Goal: Book appointment/travel/reservation

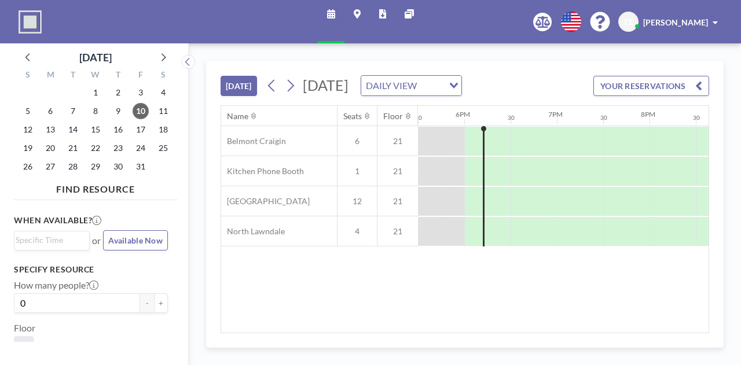
scroll to position [0, 1628]
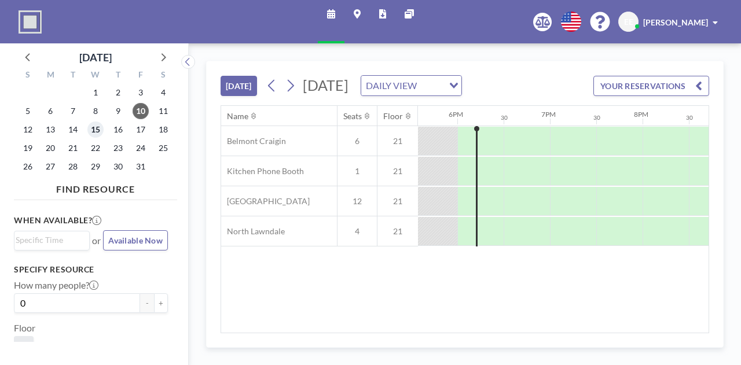
click at [96, 134] on span "15" at bounding box center [95, 130] width 16 height 16
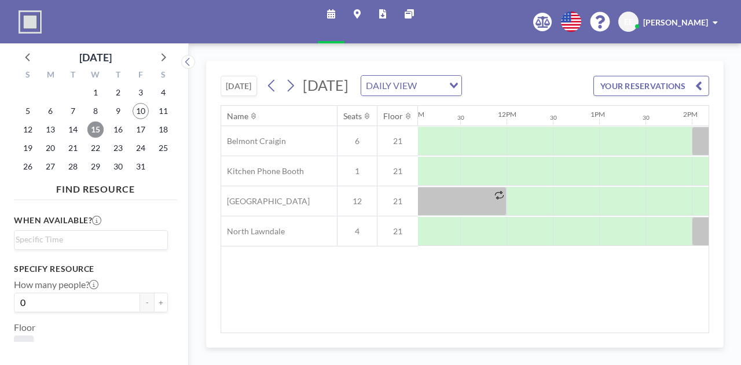
scroll to position [0, 940]
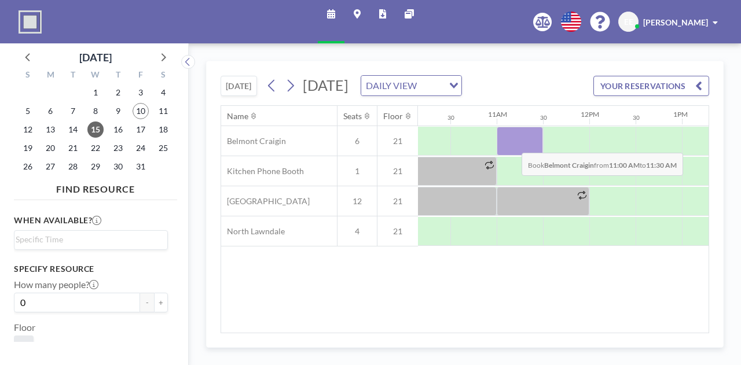
click at [512, 156] on div at bounding box center [520, 141] width 46 height 29
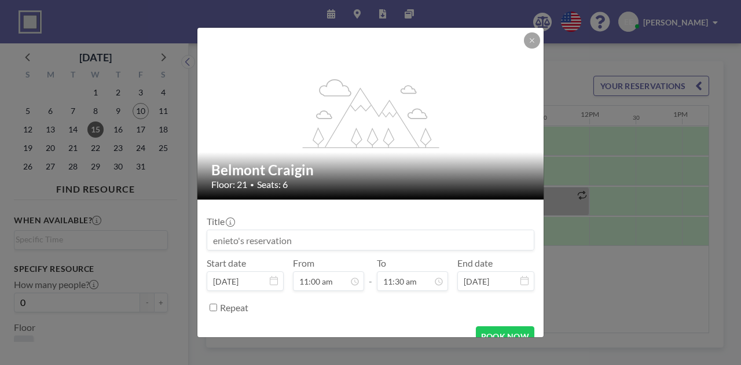
scroll to position [453, 0]
drag, startPoint x: 331, startPoint y: 237, endPoint x: 213, endPoint y: 246, distance: 118.4
click at [213, 246] on input at bounding box center [370, 240] width 327 height 20
click at [232, 238] on input at bounding box center [370, 240] width 327 height 20
click at [259, 240] on input at bounding box center [370, 240] width 327 height 20
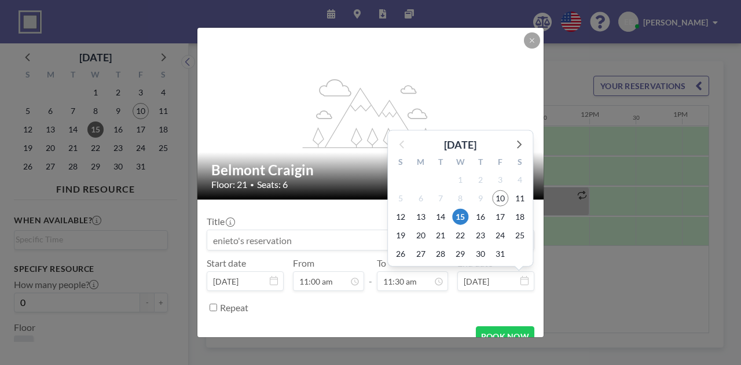
scroll to position [474, 0]
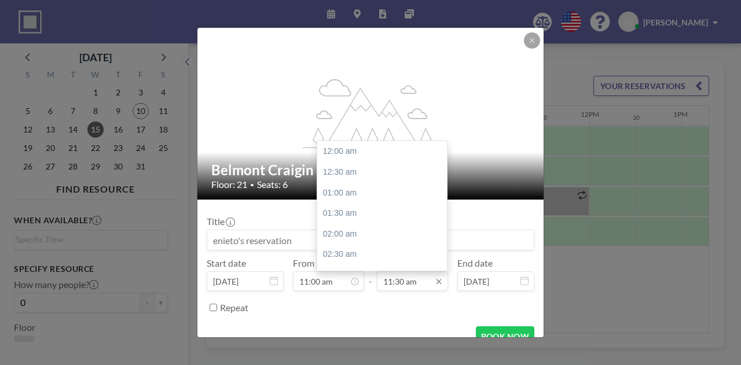
click at [422, 276] on input "11:30 am" at bounding box center [412, 282] width 71 height 20
click at [339, 171] on div "12:00 pm" at bounding box center [384, 172] width 135 height 21
type input "12:00 pm"
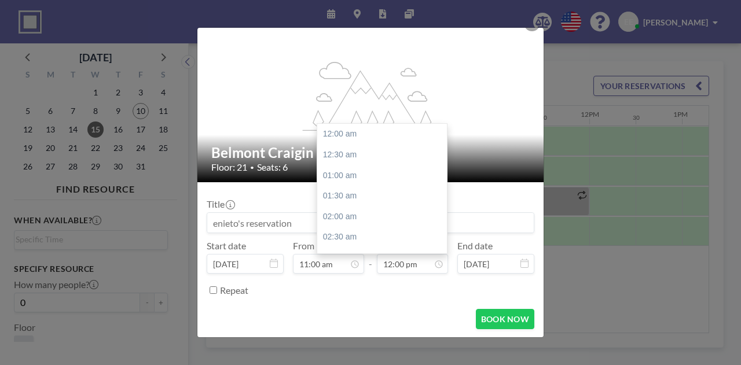
scroll to position [495, 0]
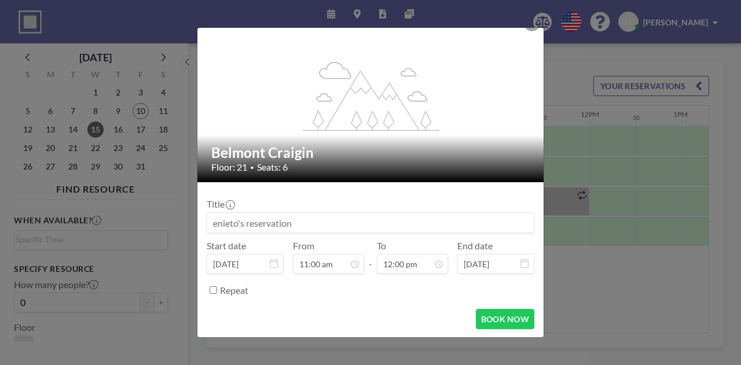
click at [257, 225] on input at bounding box center [370, 223] width 327 height 20
drag, startPoint x: 218, startPoint y: 221, endPoint x: 337, endPoint y: 219, distance: 119.3
click at [337, 219] on input at bounding box center [370, 223] width 327 height 20
type input "T"
type input "Training"
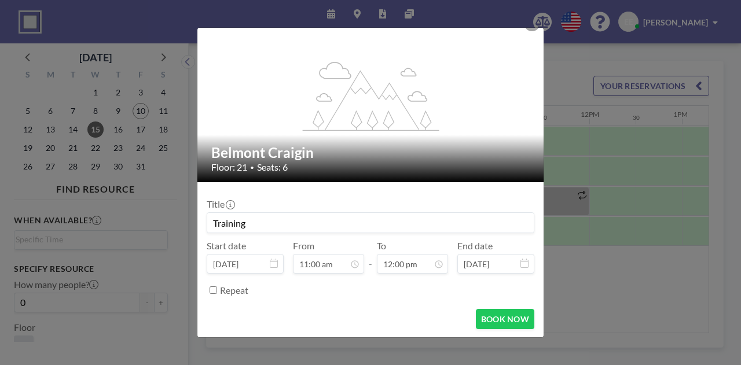
click at [369, 328] on div "BOOK NOW" at bounding box center [371, 319] width 328 height 20
click at [497, 317] on button "BOOK NOW" at bounding box center [505, 319] width 58 height 20
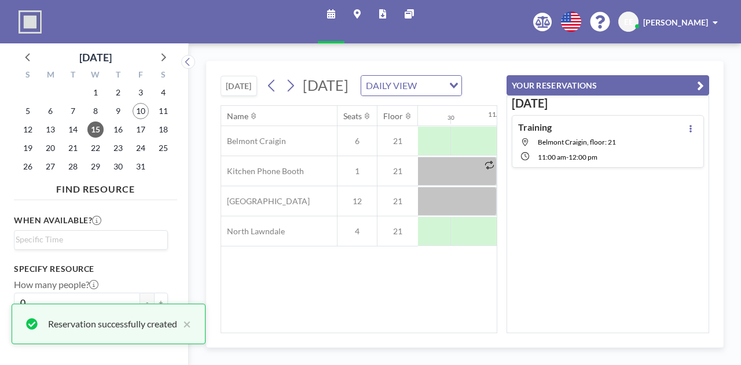
click at [450, 308] on div "Name Seats Floor 12AM 30 1AM 30 2AM 30 3AM 30 4AM 30 5AM 30 6AM 30 7AM 30 8AM 3…" at bounding box center [359, 219] width 276 height 227
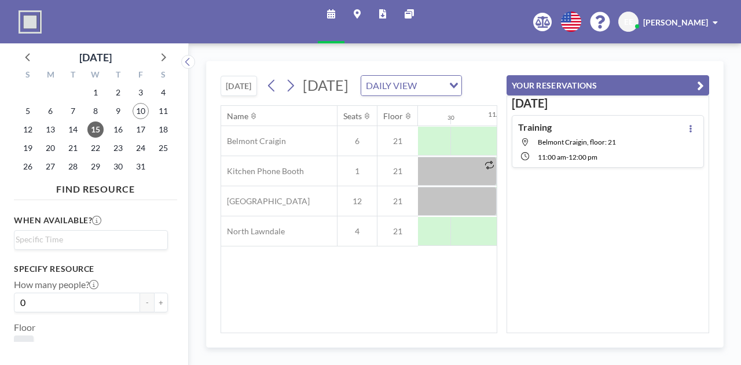
click at [705, 79] on button "YOUR RESERVATIONS" at bounding box center [608, 85] width 203 height 20
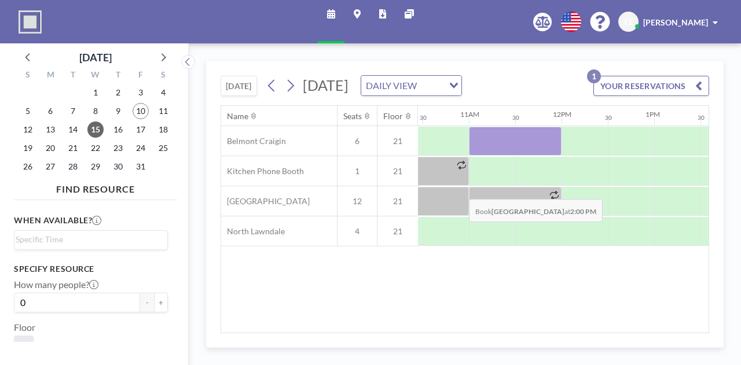
scroll to position [0, 957]
